Goal: Information Seeking & Learning: Learn about a topic

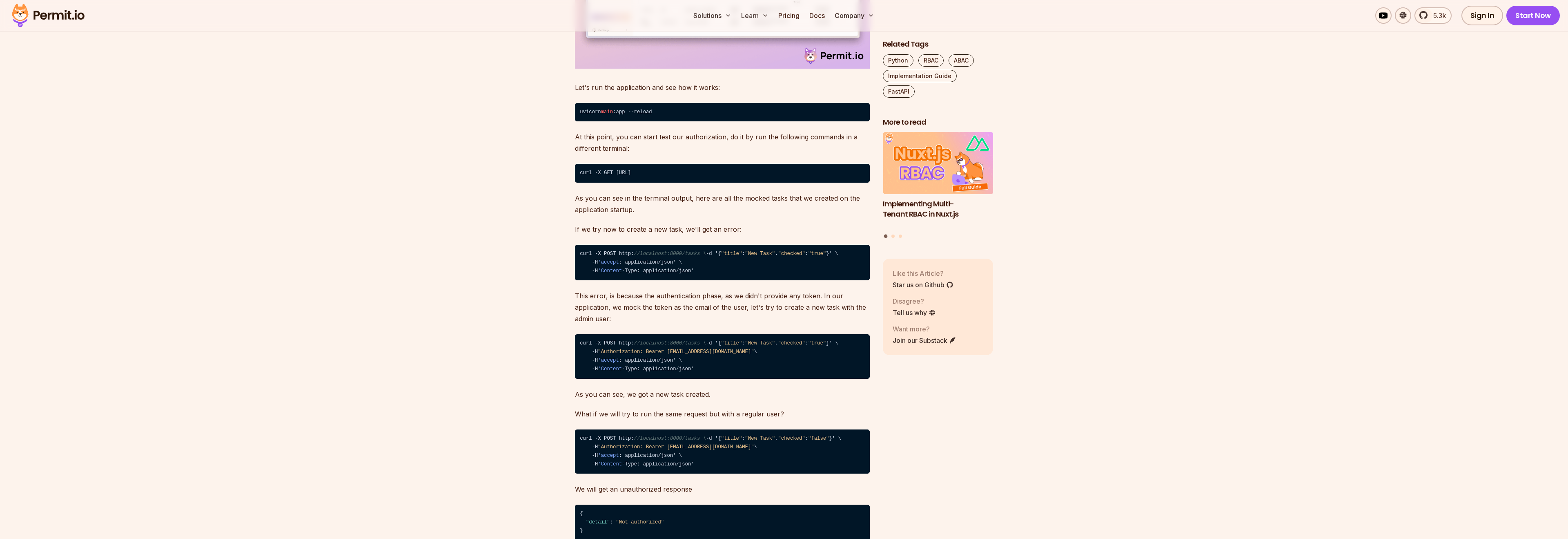
scroll to position [3726, 0]
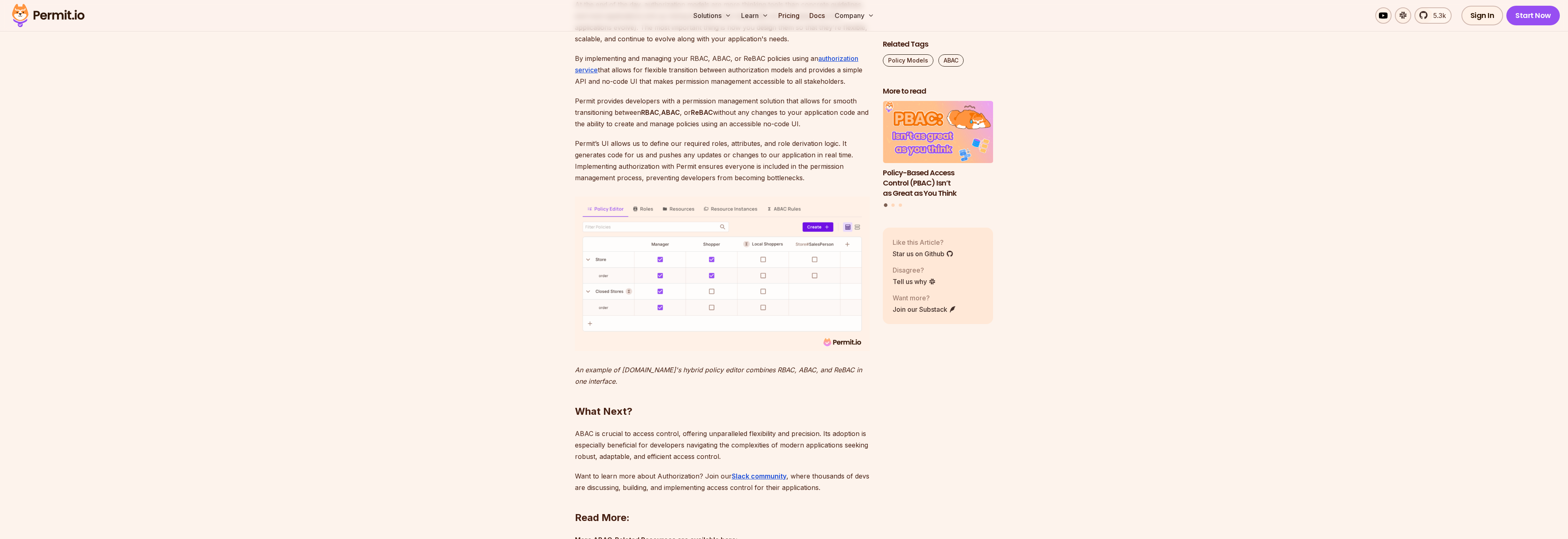
scroll to position [3132, 0]
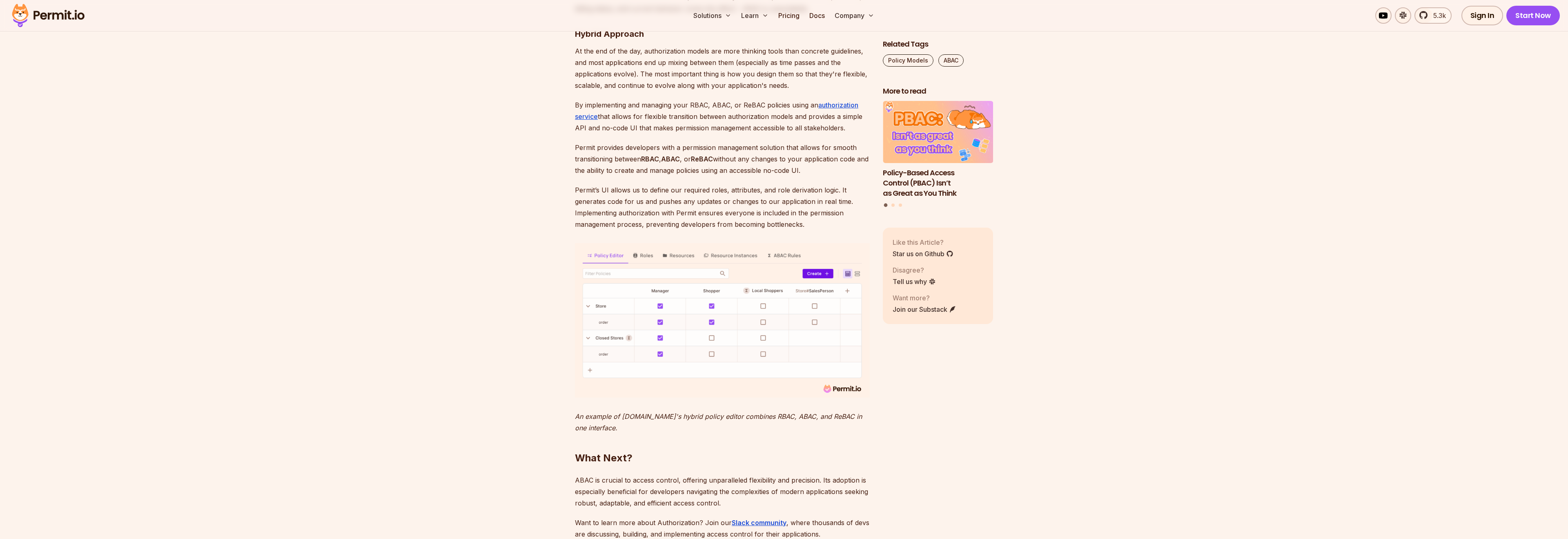
drag, startPoint x: 695, startPoint y: 258, endPoint x: 643, endPoint y: 259, distance: 52.0
click at [643, 176] on p "Permit provides developers with a permission management solution that allows fo…" at bounding box center [723, 159] width 295 height 34
click at [708, 163] on strong "ReBAC" at bounding box center [702, 158] width 22 height 8
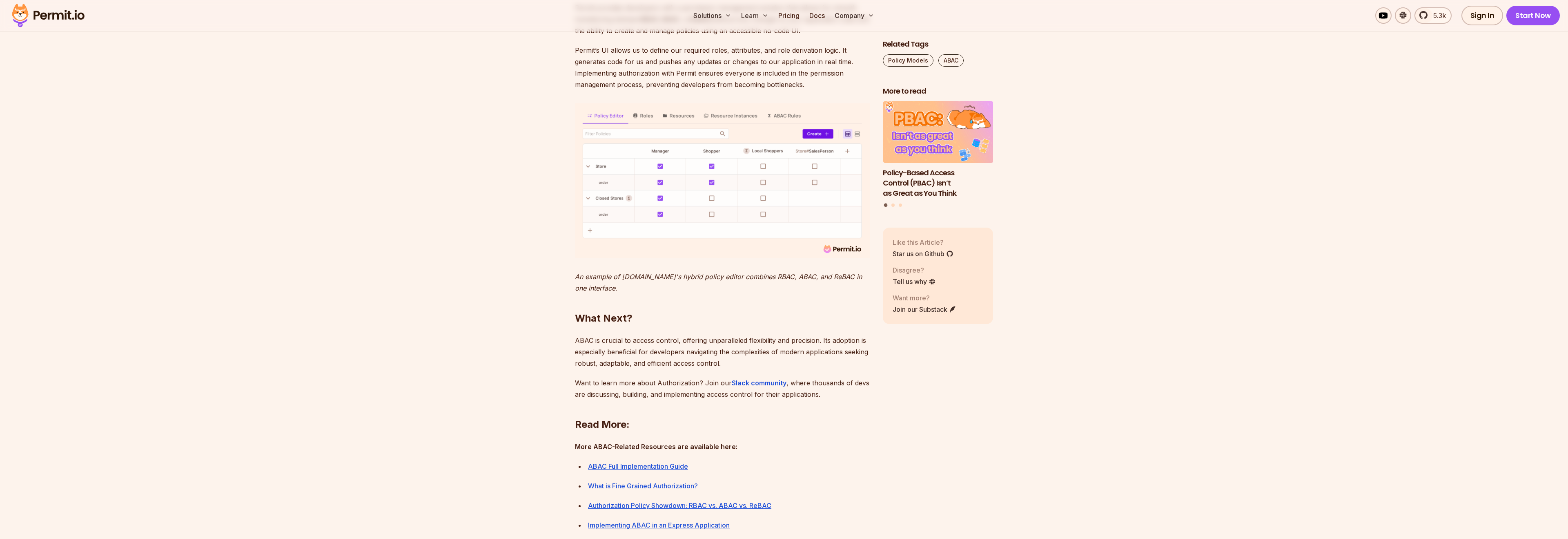
scroll to position [3319, 0]
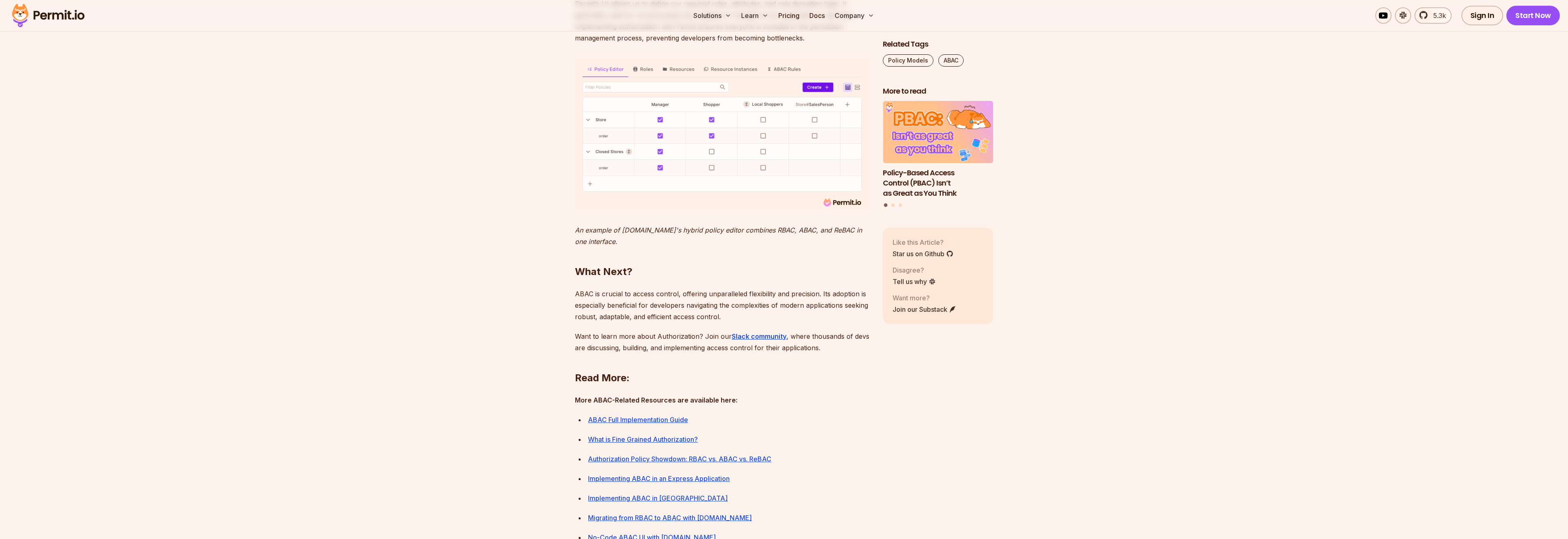
click at [648, 171] on img at bounding box center [723, 134] width 295 height 155
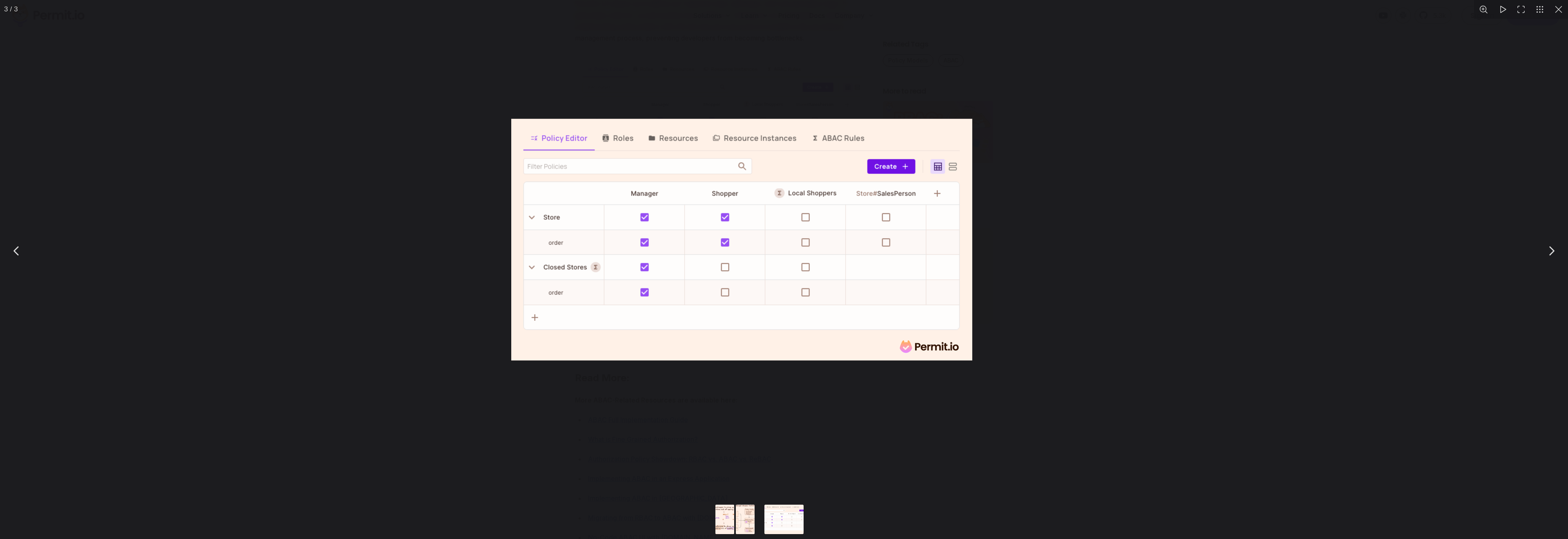
click at [684, 170] on img "You can close this modal content with the ESC key" at bounding box center [741, 239] width 461 height 241
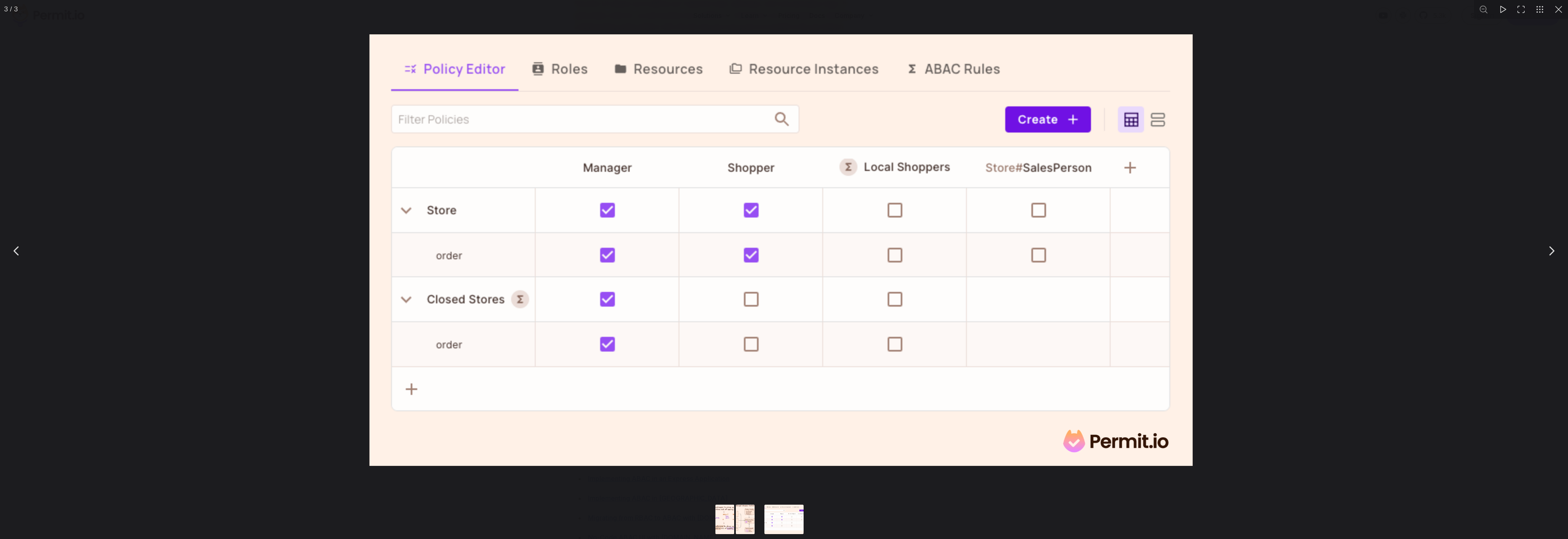
click at [1561, 10] on button "You can close this modal content with the ESC key" at bounding box center [1558, 9] width 19 height 19
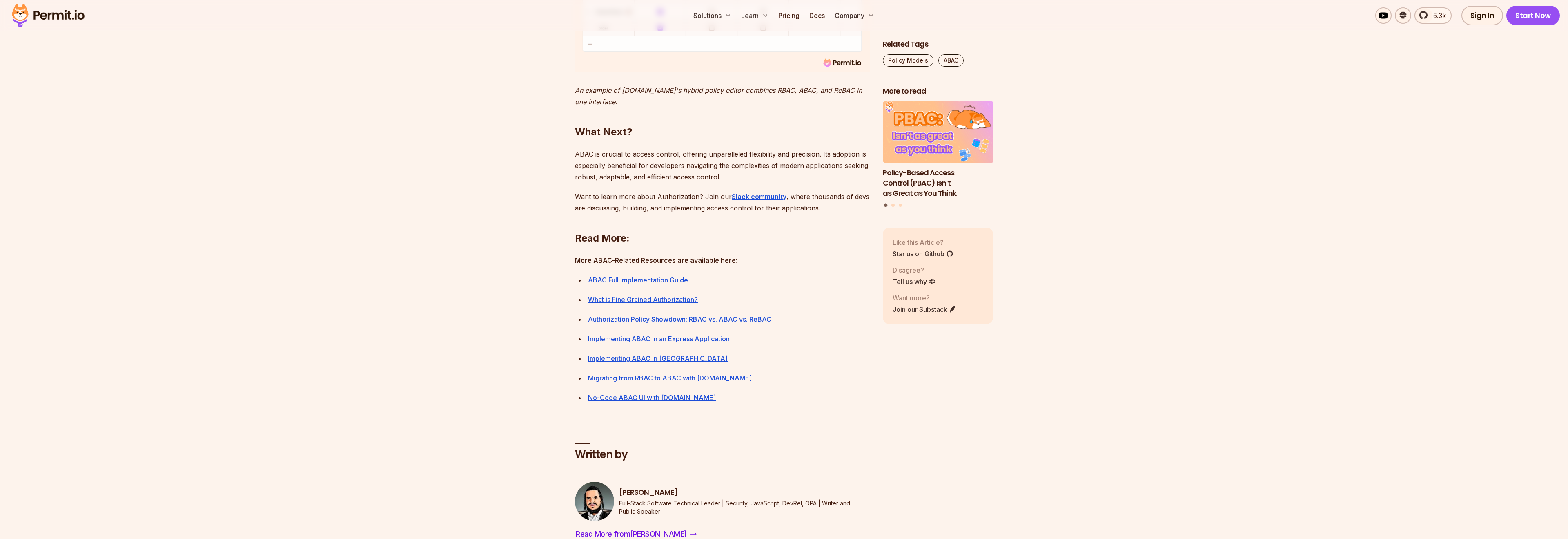
scroll to position [3411, 0]
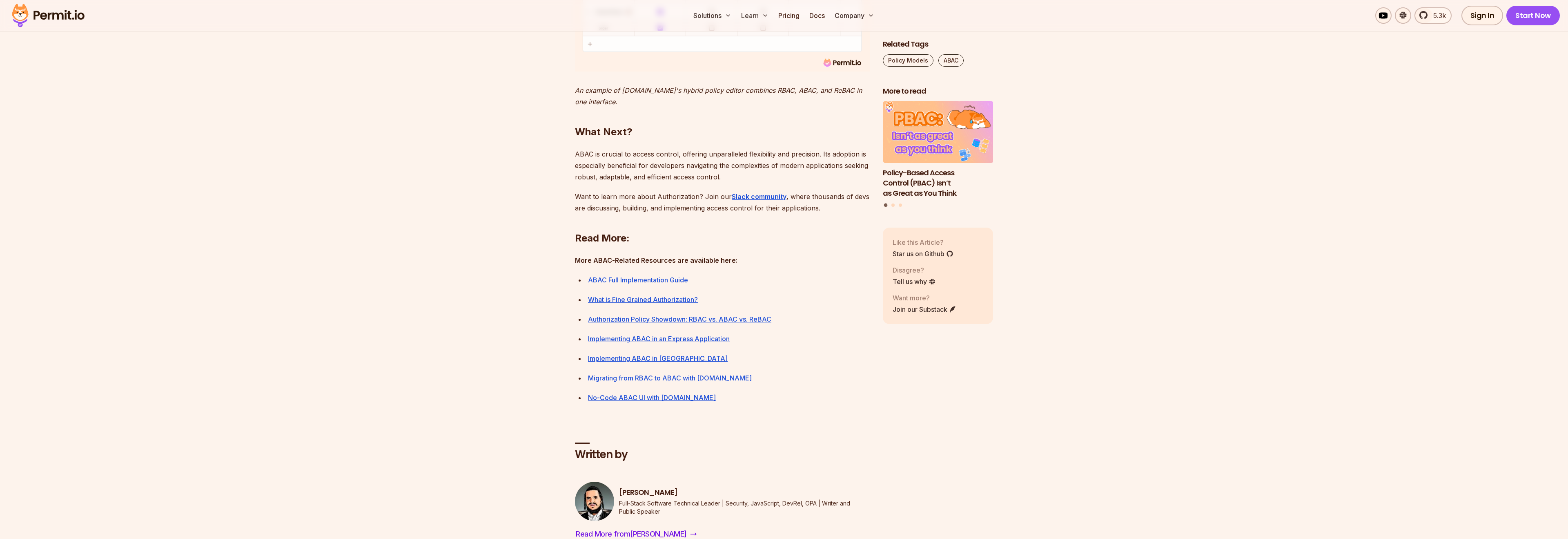
scroll to position [3551, 0]
